Goal: Find contact information: Find contact information

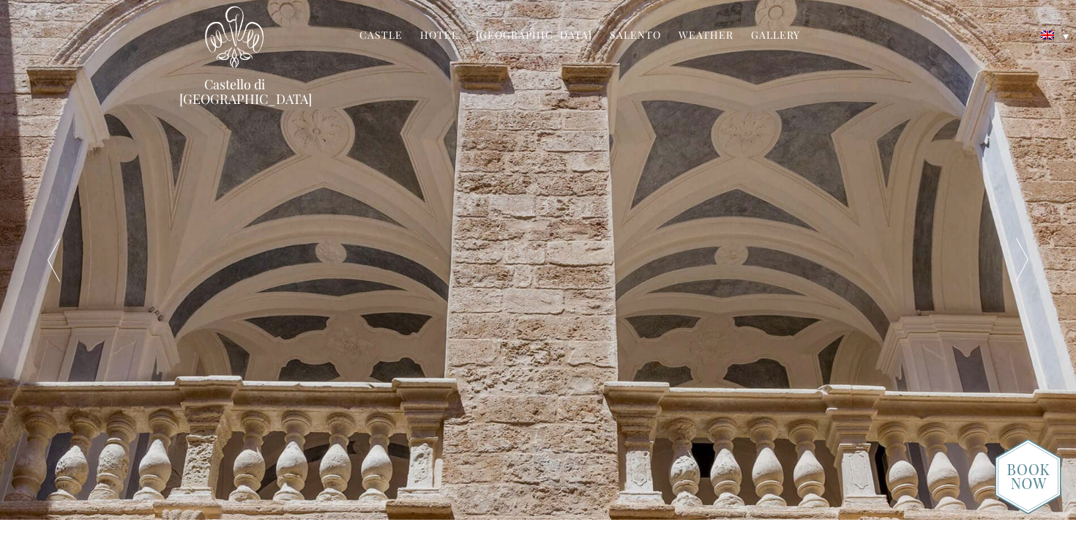
click at [1016, 255] on div at bounding box center [1022, 260] width 108 height 520
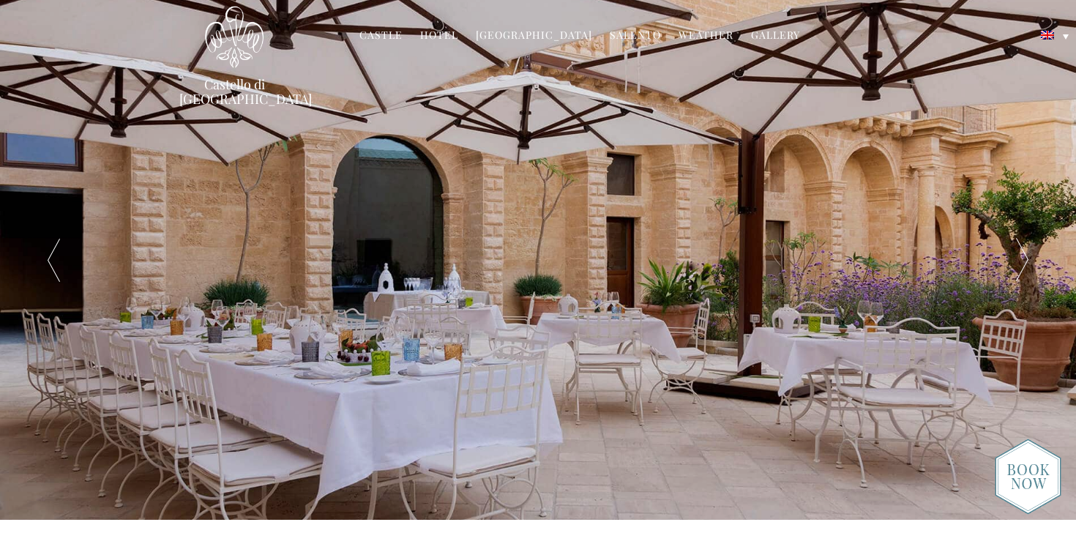
click at [1016, 255] on div at bounding box center [1022, 260] width 108 height 520
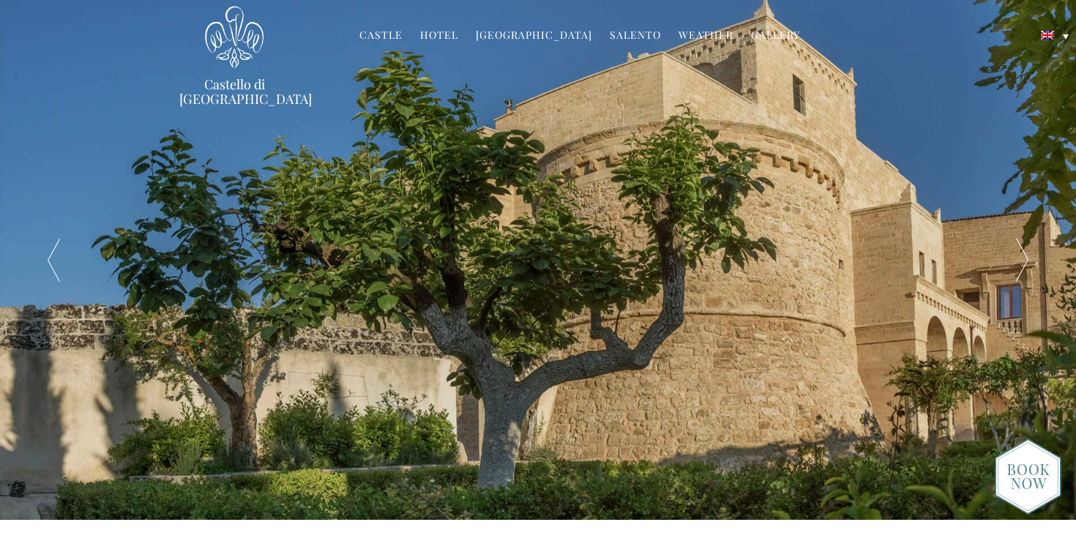
click at [1016, 255] on div at bounding box center [1022, 260] width 108 height 520
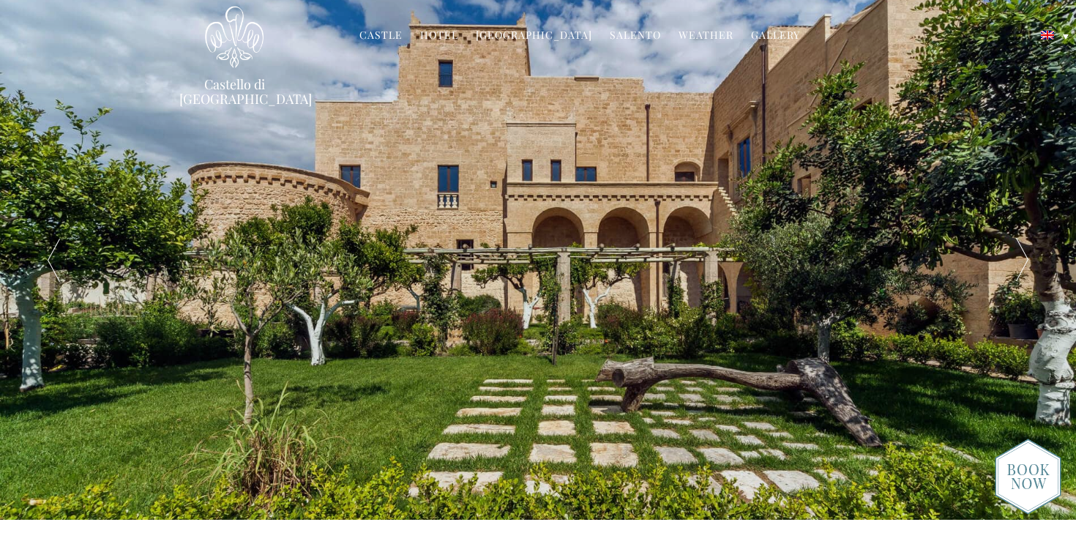
click at [1016, 255] on div at bounding box center [1022, 260] width 108 height 520
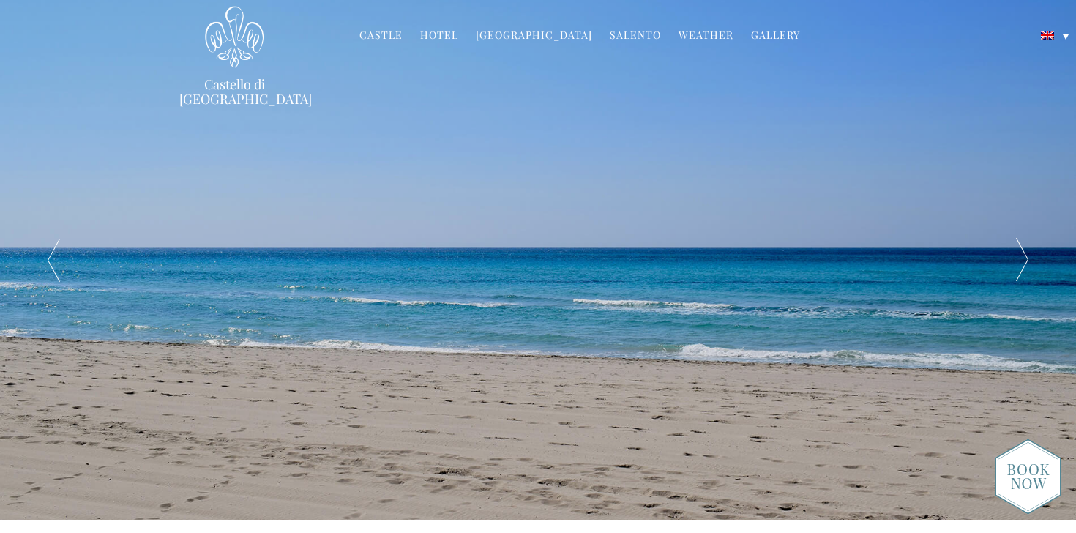
click at [1016, 255] on div at bounding box center [1022, 260] width 108 height 520
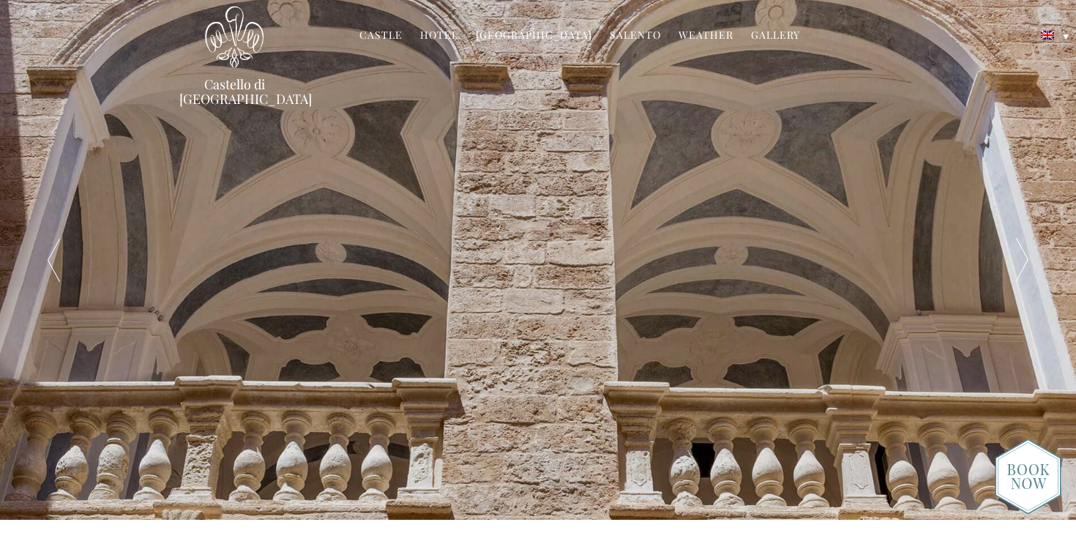
click at [442, 37] on link "Hotel" at bounding box center [439, 36] width 38 height 17
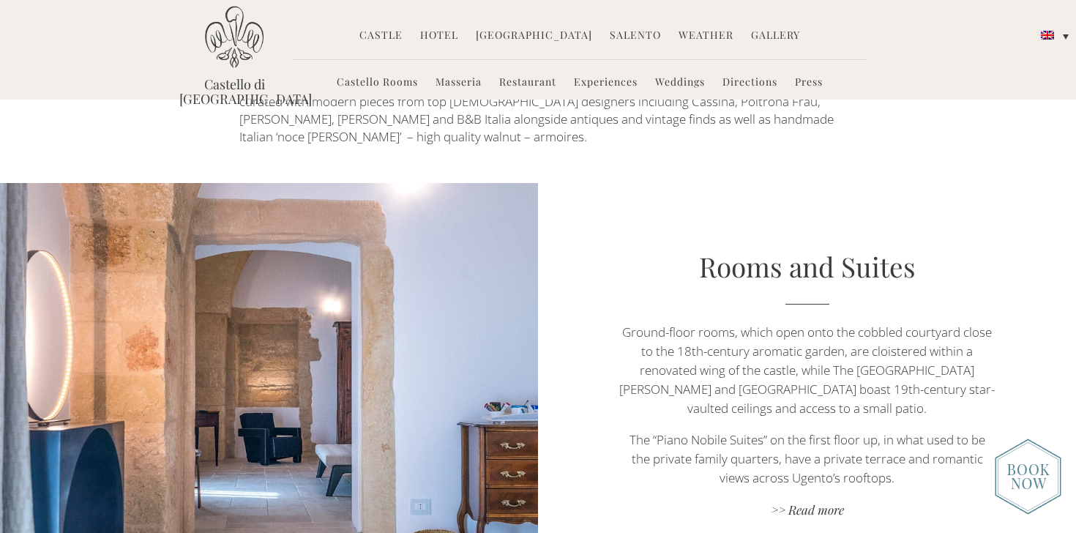
scroll to position [761, 0]
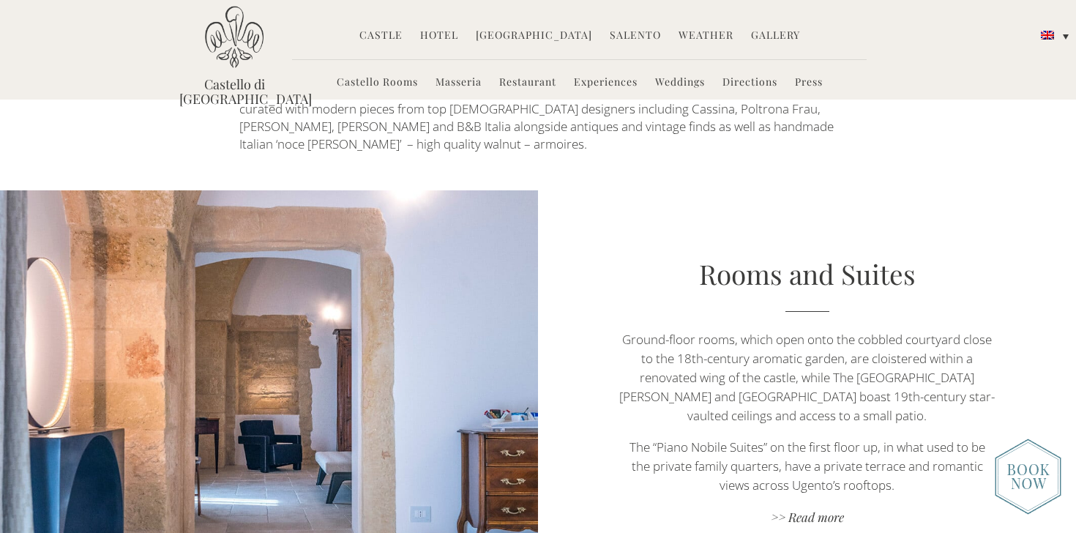
click at [574, 321] on div "Rooms and Suites Ground-floor rooms, which open onto the cobbled courtyard clos…" at bounding box center [807, 392] width 538 height 274
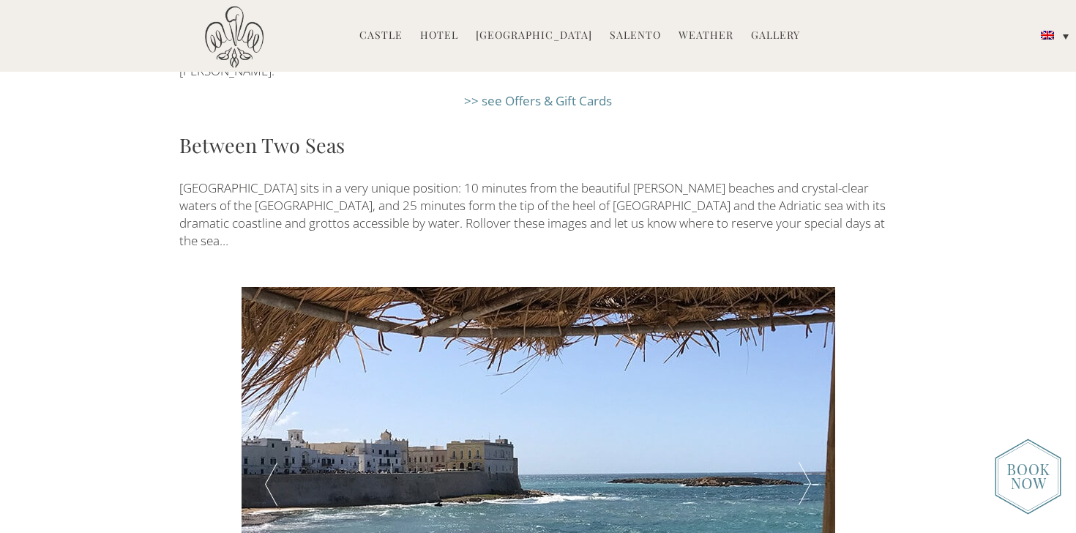
scroll to position [2369, 0]
click at [812, 387] on div at bounding box center [804, 483] width 59 height 395
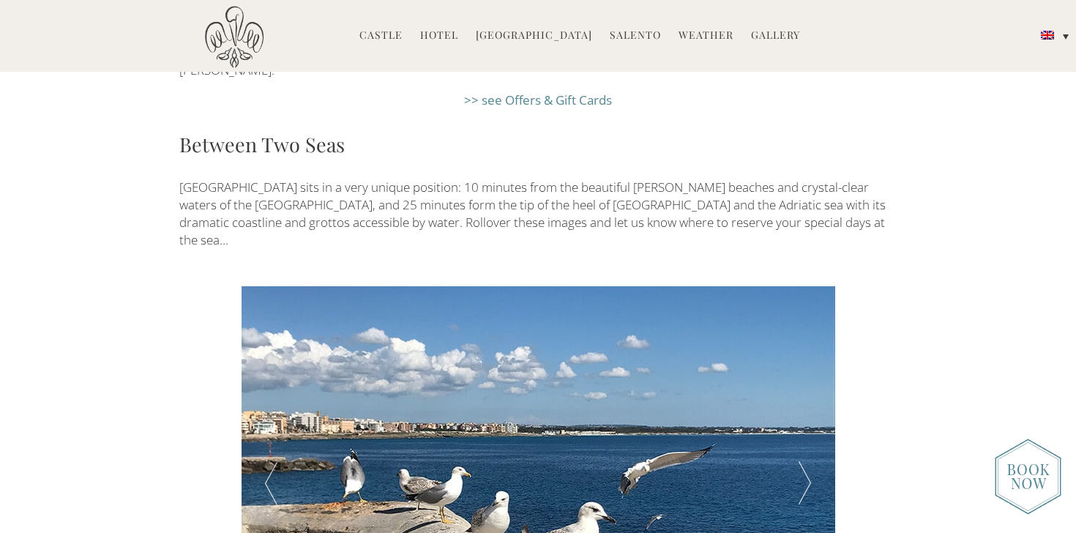
click at [812, 387] on div at bounding box center [804, 483] width 59 height 395
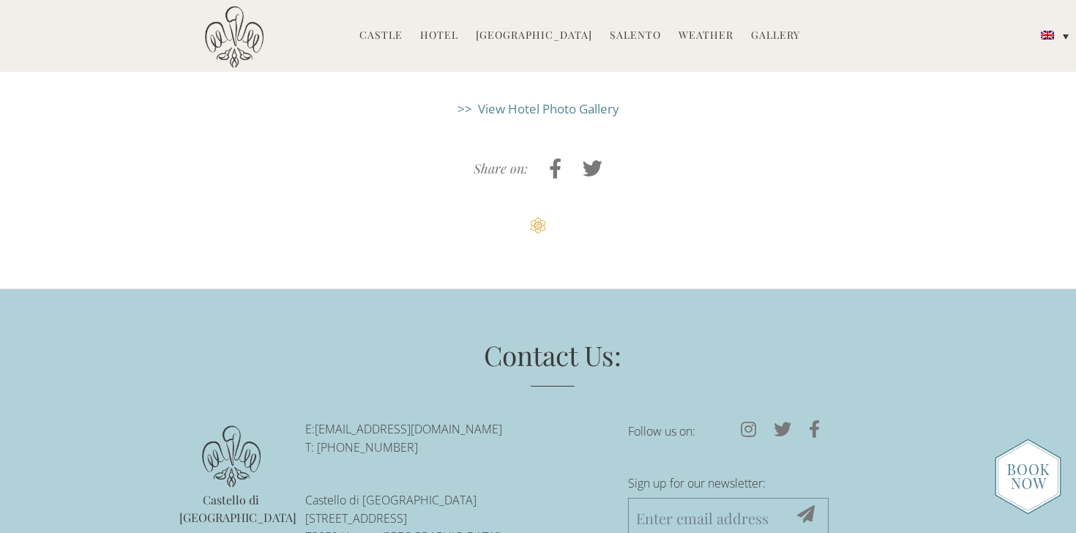
scroll to position [3979, 0]
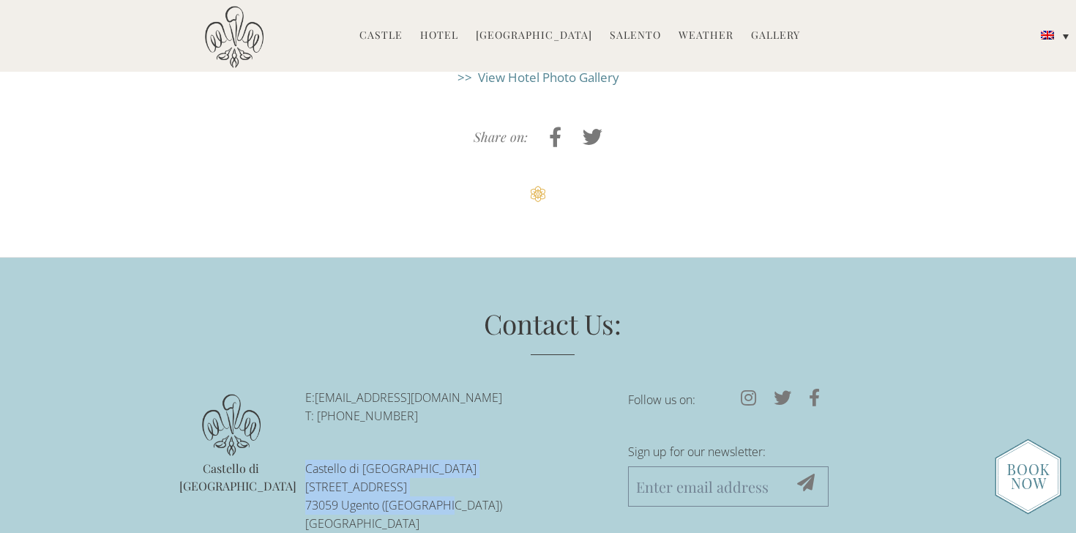
drag, startPoint x: 303, startPoint y: 364, endPoint x: 427, endPoint y: 400, distance: 129.3
click at [427, 400] on ul "E: [EMAIL_ADDRESS][DOMAIN_NAME] T: +39-0833-1850-[GEOGRAPHIC_DATA][STREET_ADDRE…" at bounding box center [455, 494] width 323 height 210
copy p "[GEOGRAPHIC_DATA][STREET_ADDRESS][GEOGRAPHIC_DATA][GEOGRAPHIC_DATA]"
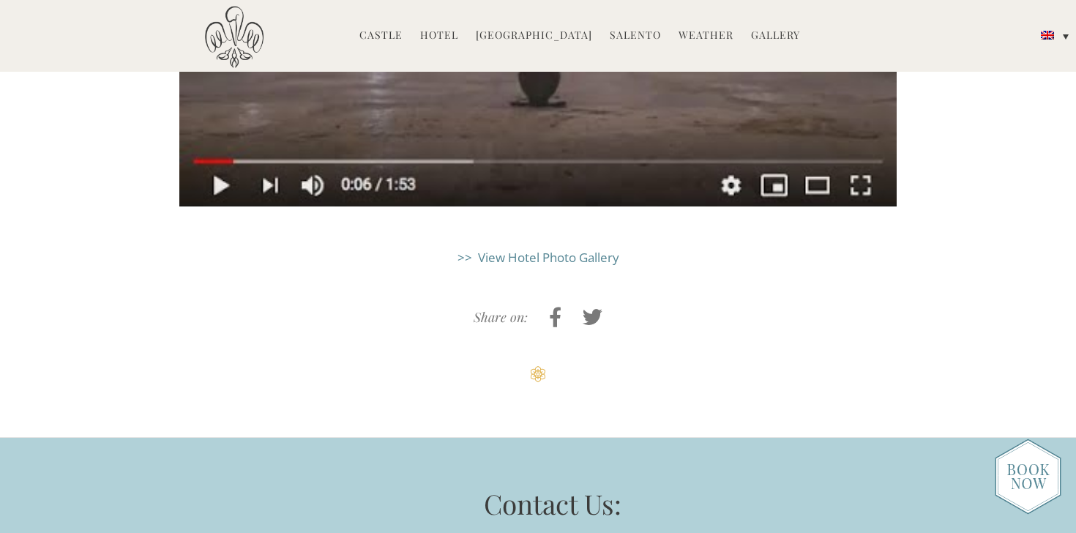
scroll to position [3978, 0]
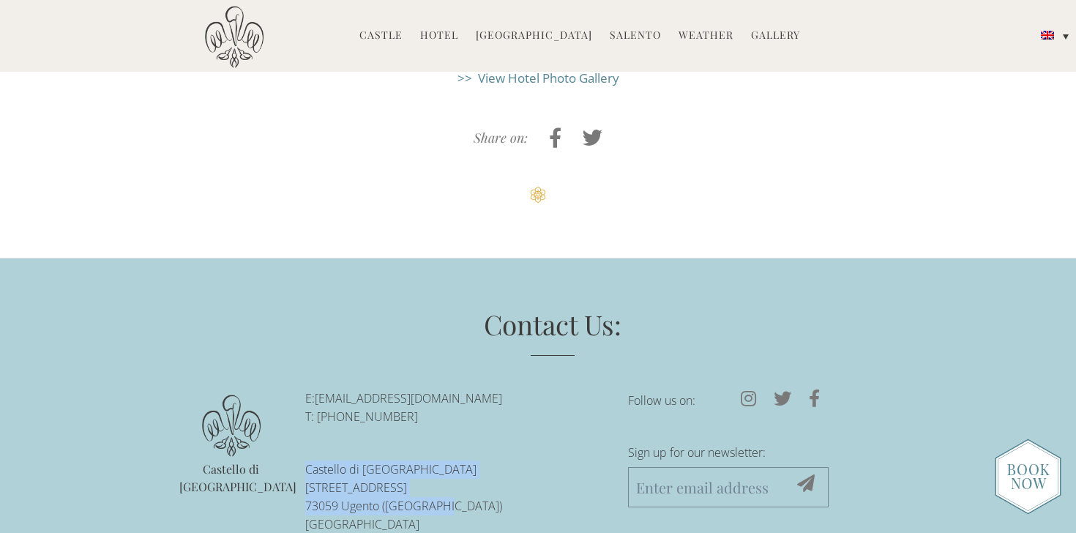
drag, startPoint x: 433, startPoint y: 404, endPoint x: 309, endPoint y: 356, distance: 133.4
click at [309, 389] on li "E: [EMAIL_ADDRESS][DOMAIN_NAME] T: +39-0833-1850-[GEOGRAPHIC_DATA][STREET_ADDRE…" at bounding box center [455, 461] width 301 height 144
copy p "[GEOGRAPHIC_DATA][STREET_ADDRESS][GEOGRAPHIC_DATA][GEOGRAPHIC_DATA]"
